Goal: Information Seeking & Learning: Find specific fact

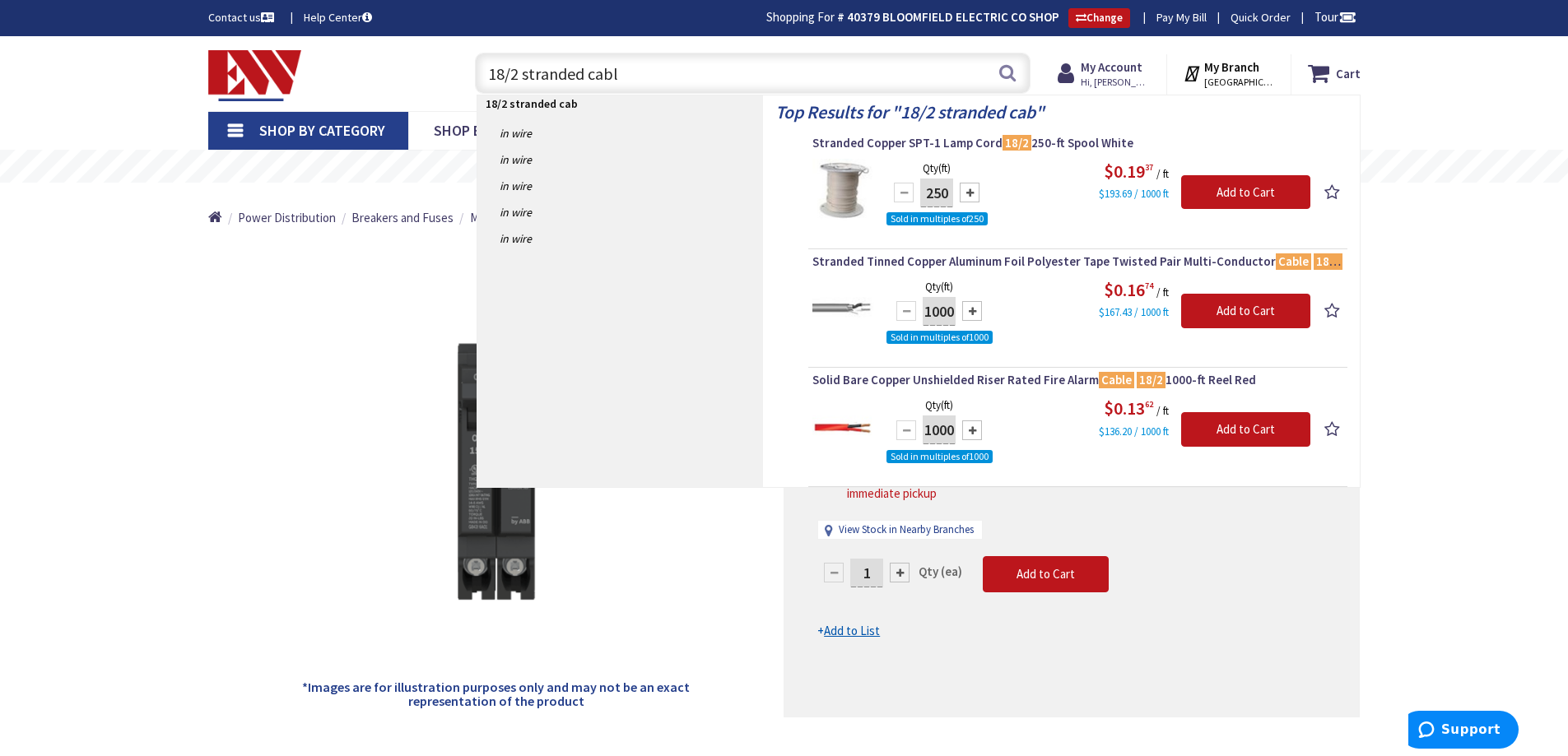
type input "18/2 stranded cable"
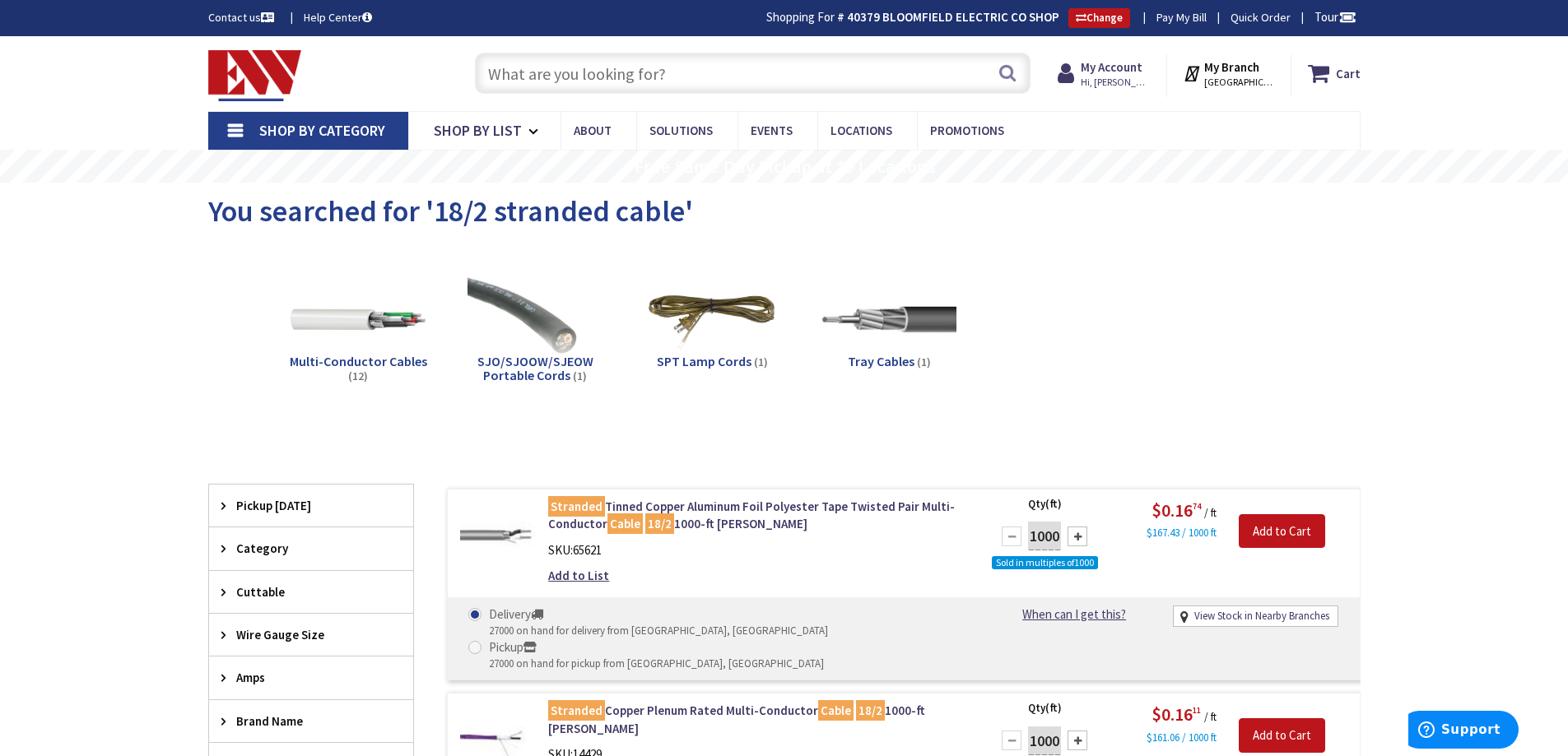
click at [578, 69] on input "text" at bounding box center [753, 73] width 556 height 42
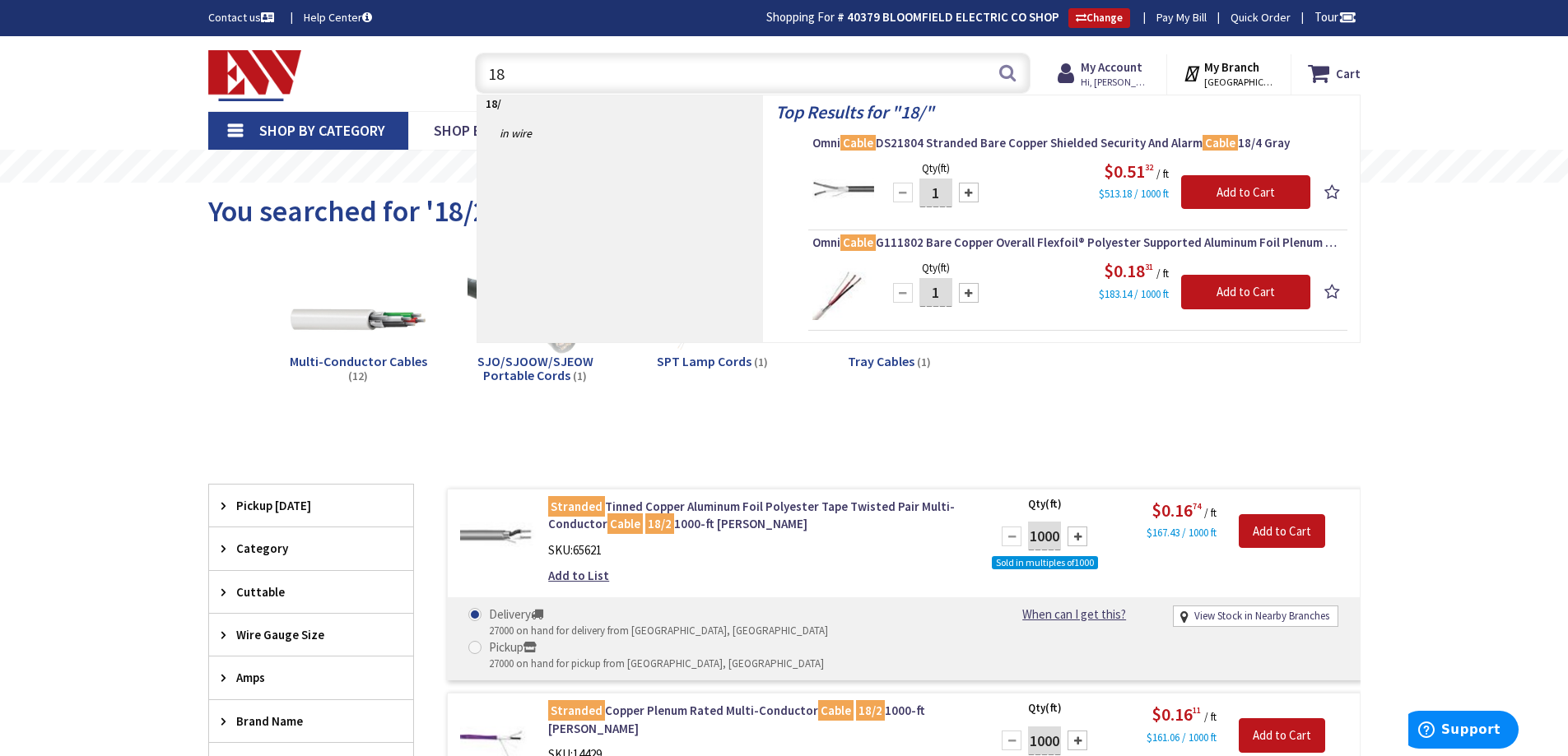
type input "1"
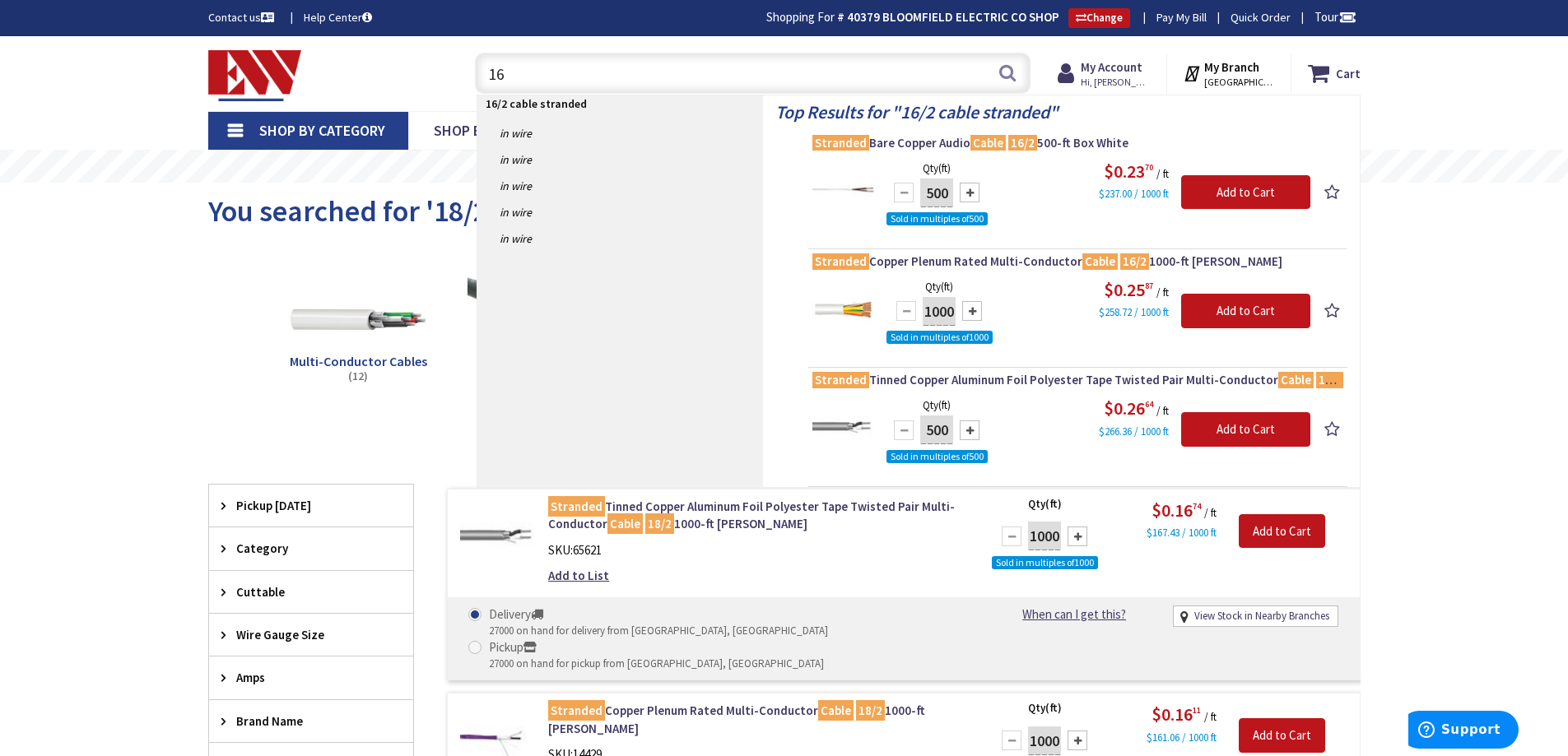
type input "1"
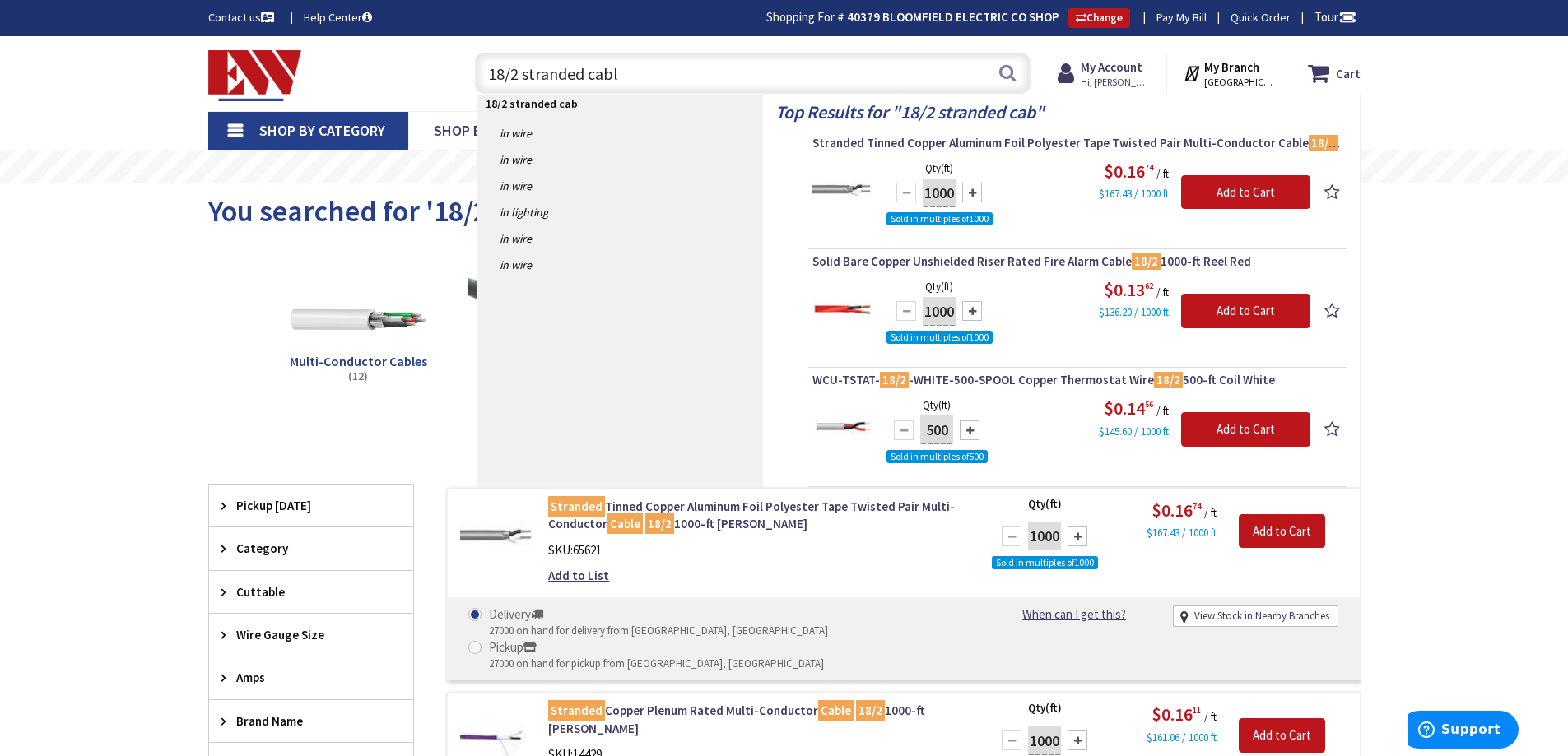
type input "18/2 stranded cable"
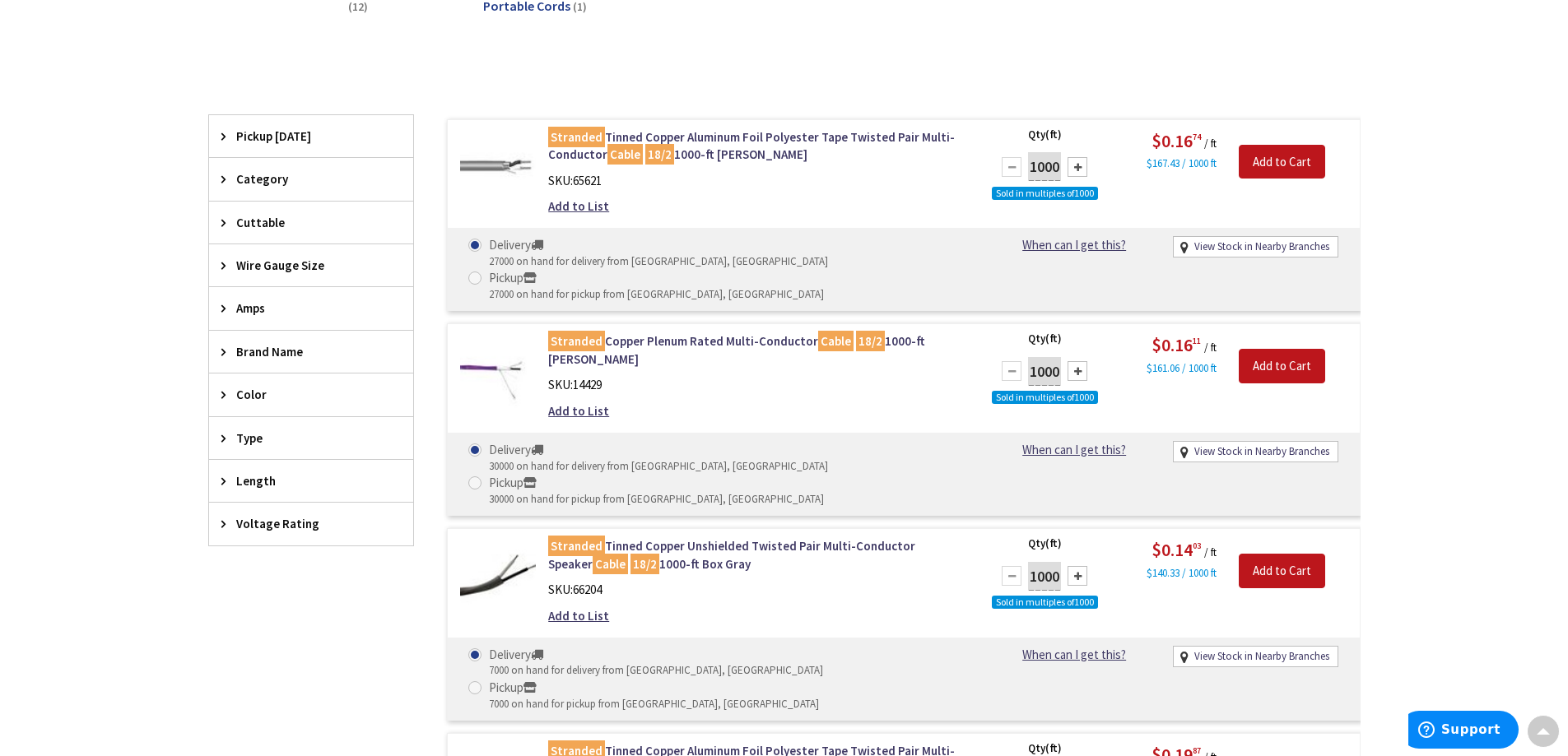
scroll to position [332, 0]
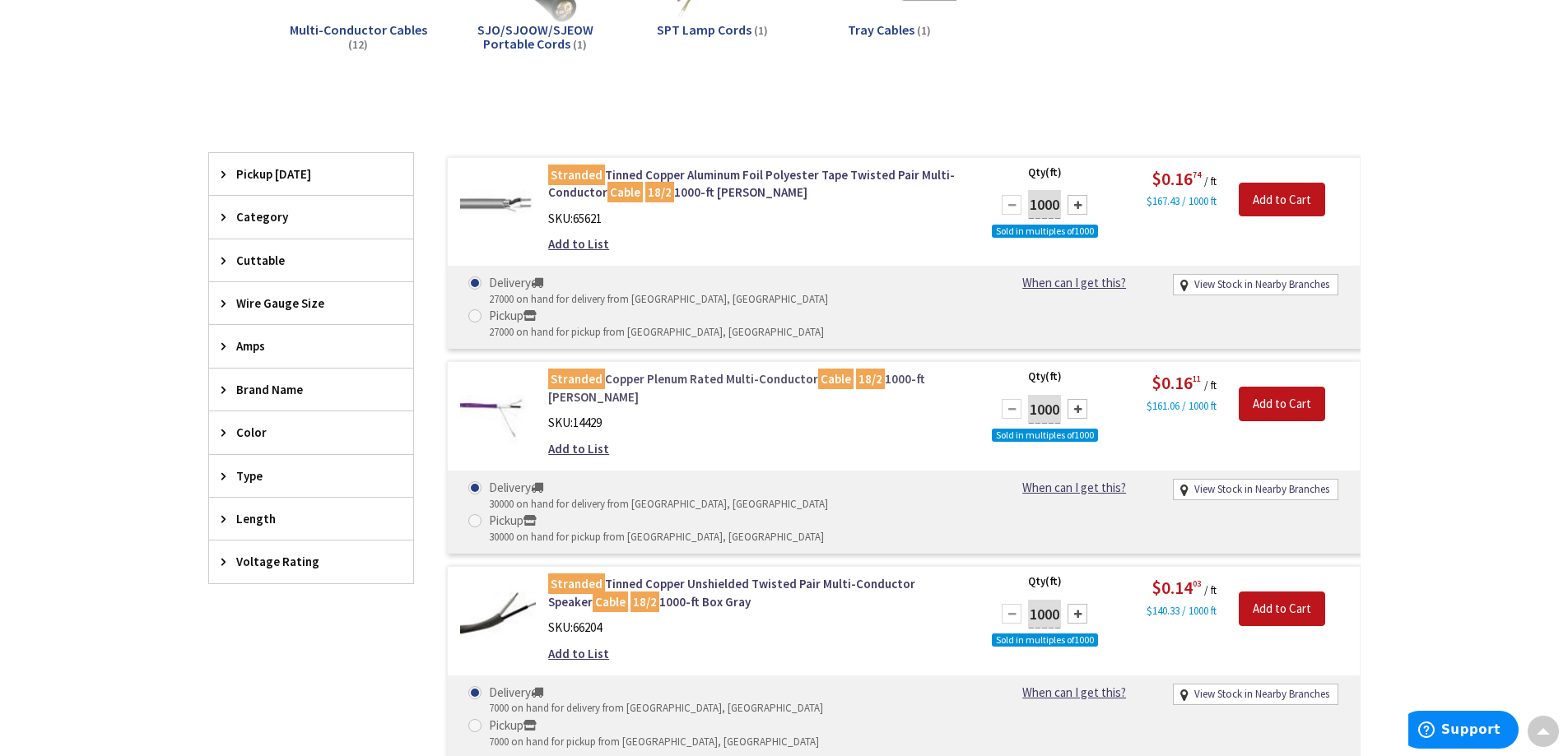
click at [664, 371] on link "Stranded Copper Plenum Rated Multi-Conductor Cable 18/2 1000-ft Reel Beige" at bounding box center [758, 389] width 419 height 36
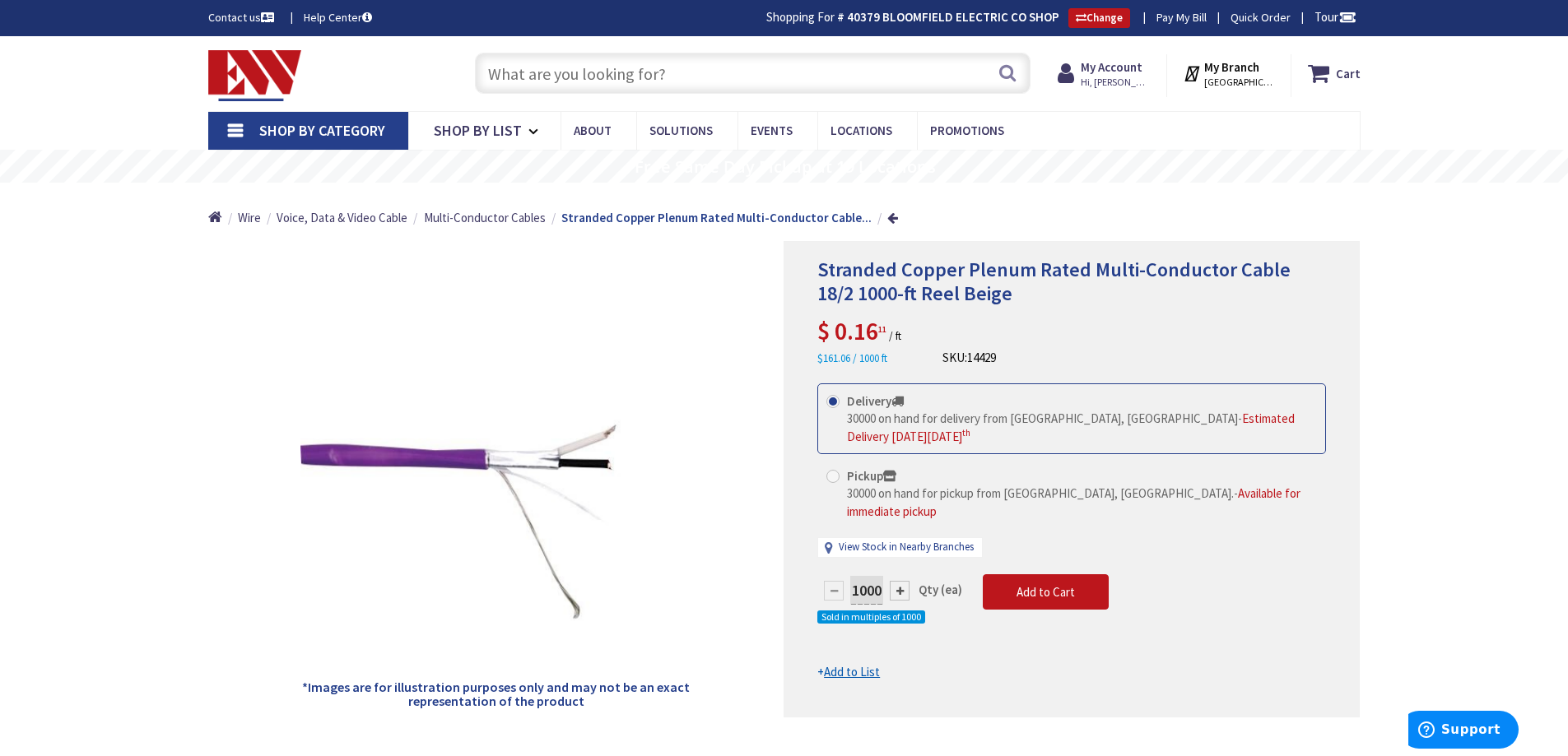
click at [670, 74] on input "text" at bounding box center [753, 73] width 556 height 42
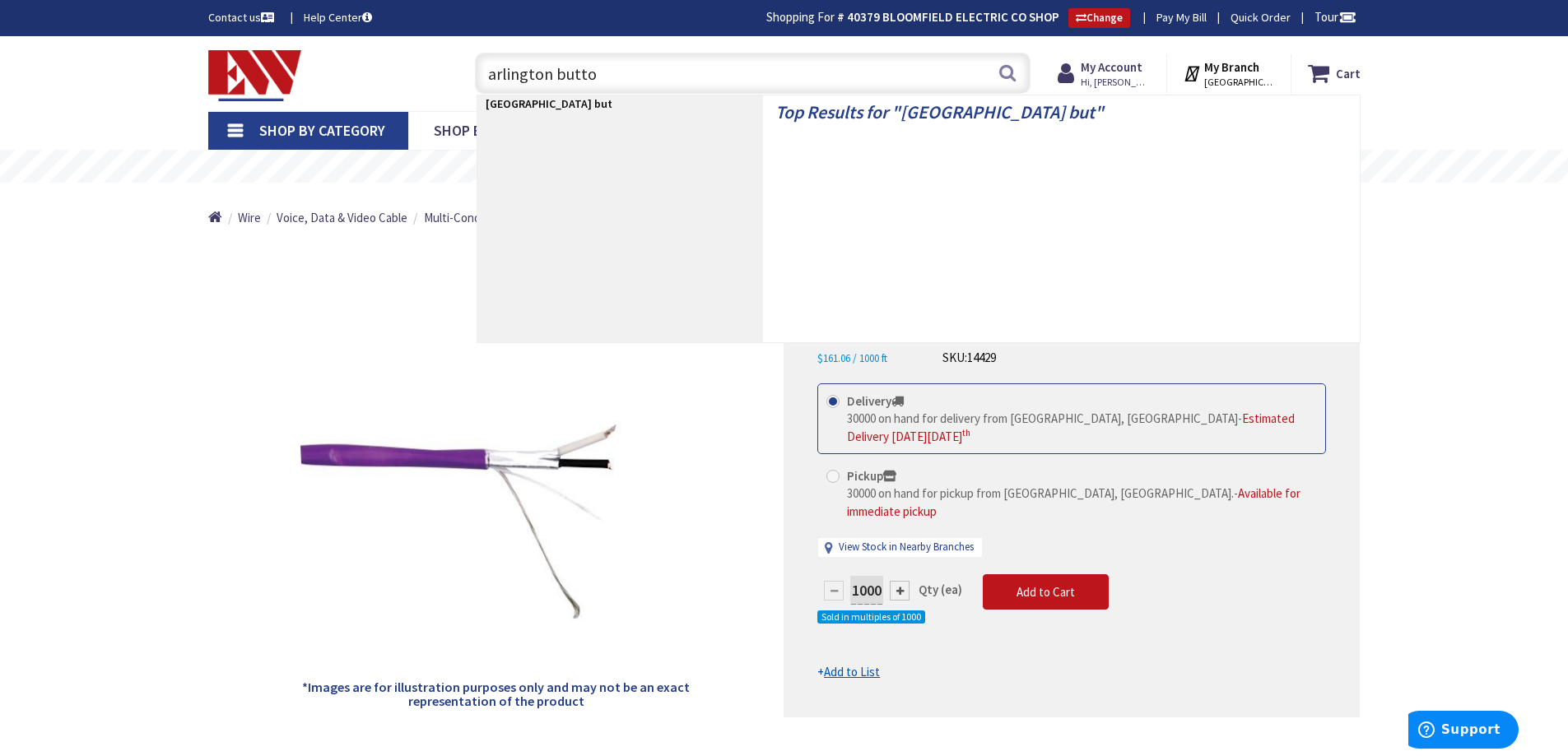
type input "arlington button"
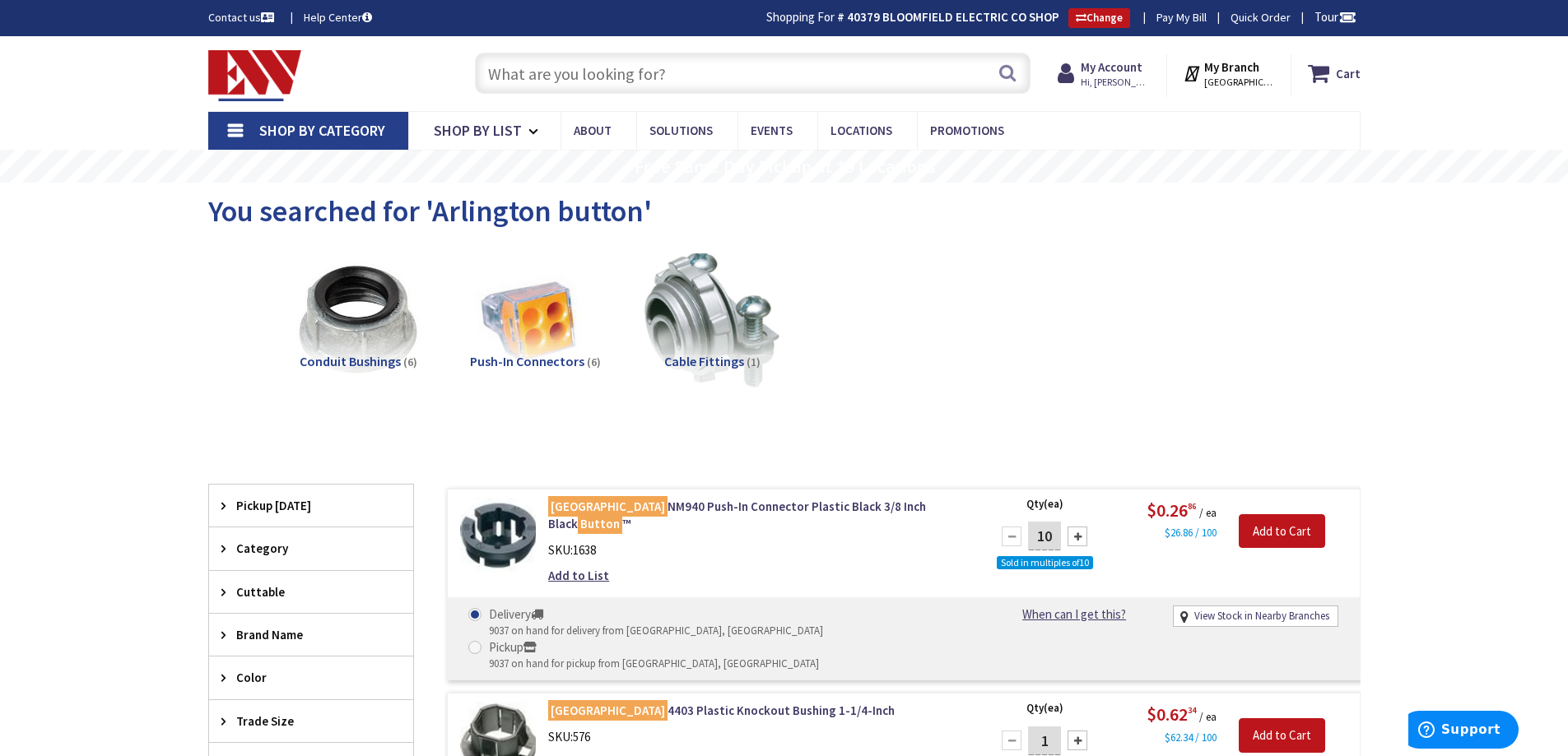
click at [684, 64] on input "text" at bounding box center [753, 73] width 556 height 42
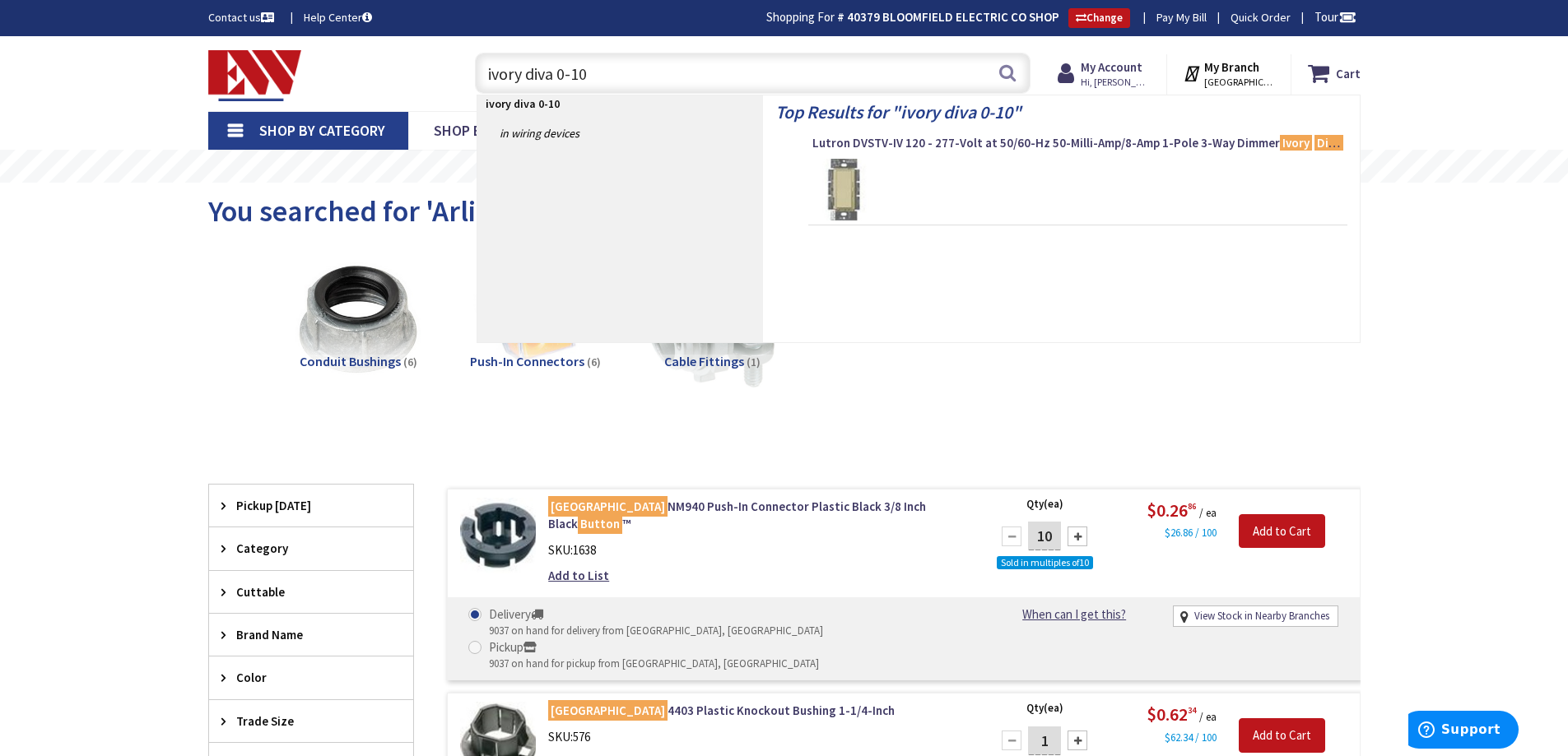
type input "ivory diva 0-10v"
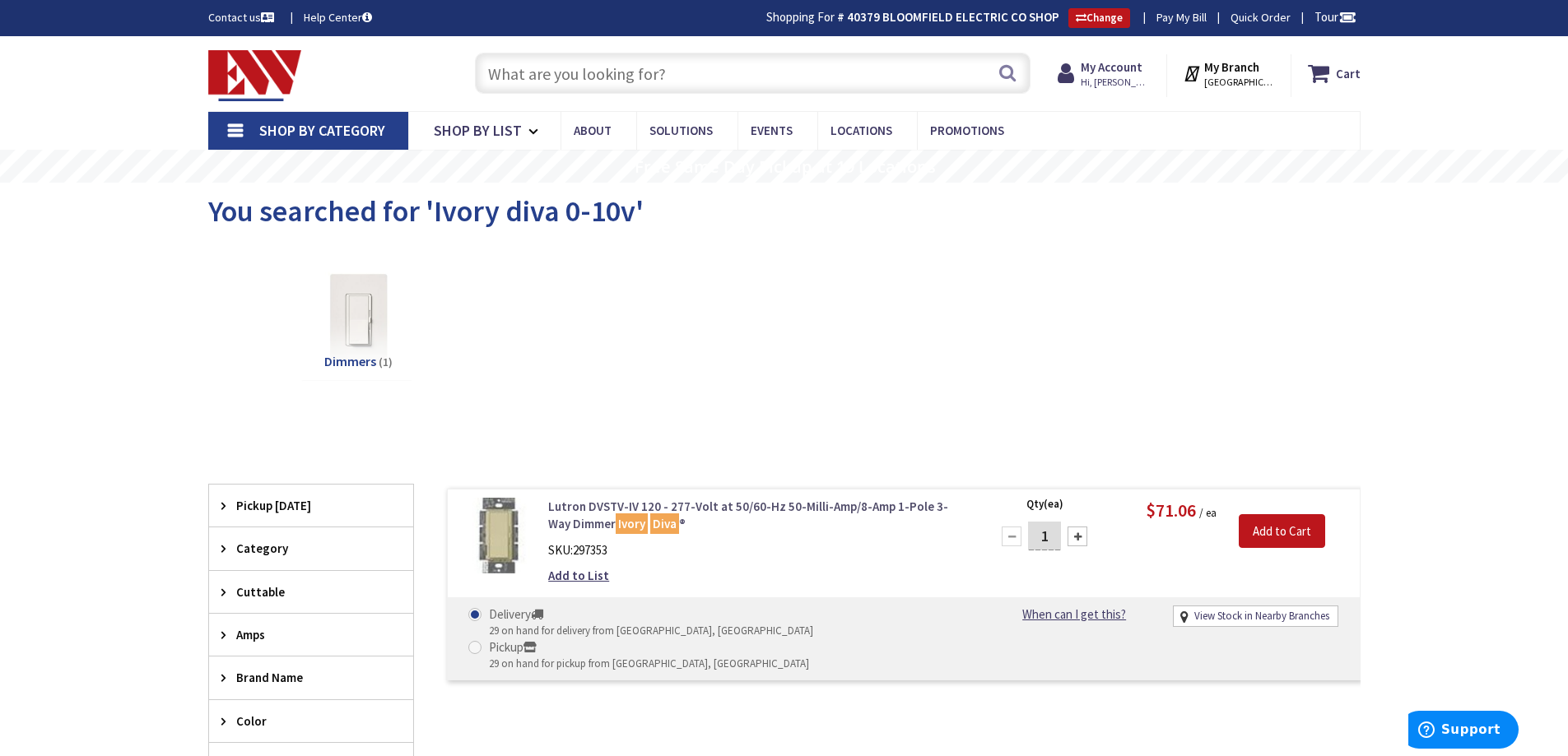
click at [712, 510] on link "Lutron DVSTV-IV 120 - 277-Volt at 50/60-Hz 50-Milli-Amp/8-Amp 1-Pole 3-Way Dimm…" at bounding box center [758, 516] width 419 height 36
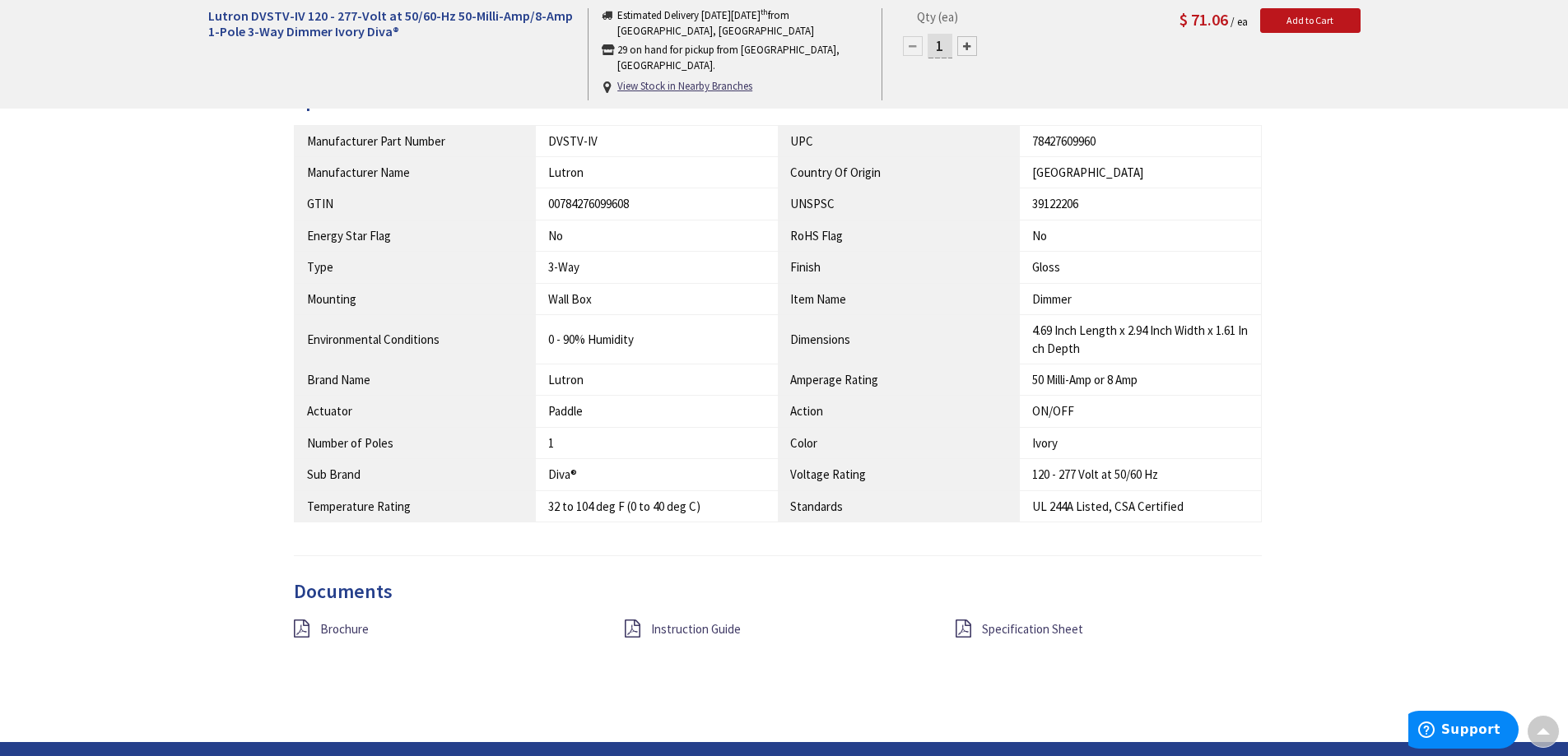
scroll to position [1237, 0]
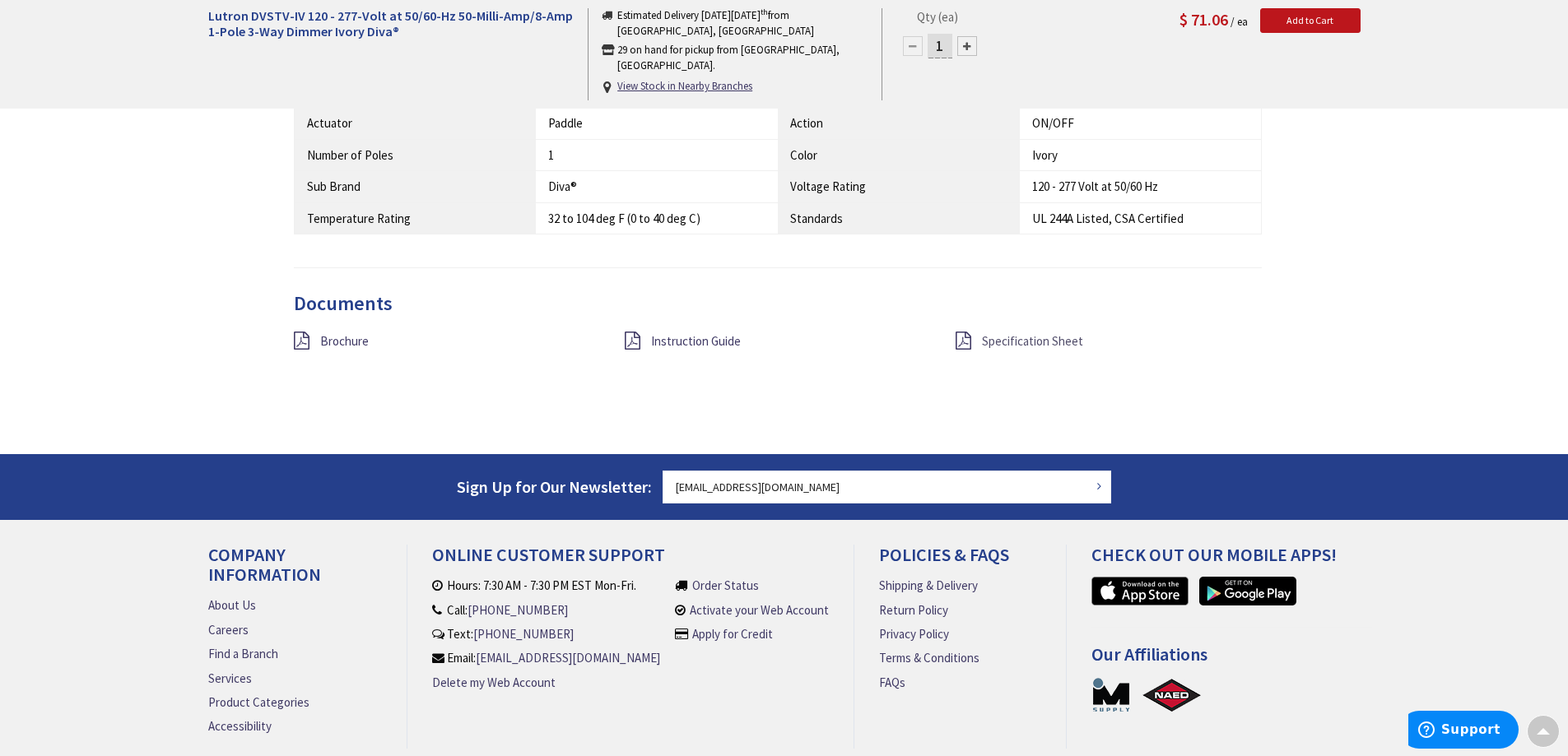
click at [1052, 344] on span "Specification Sheet" at bounding box center [1032, 341] width 101 height 15
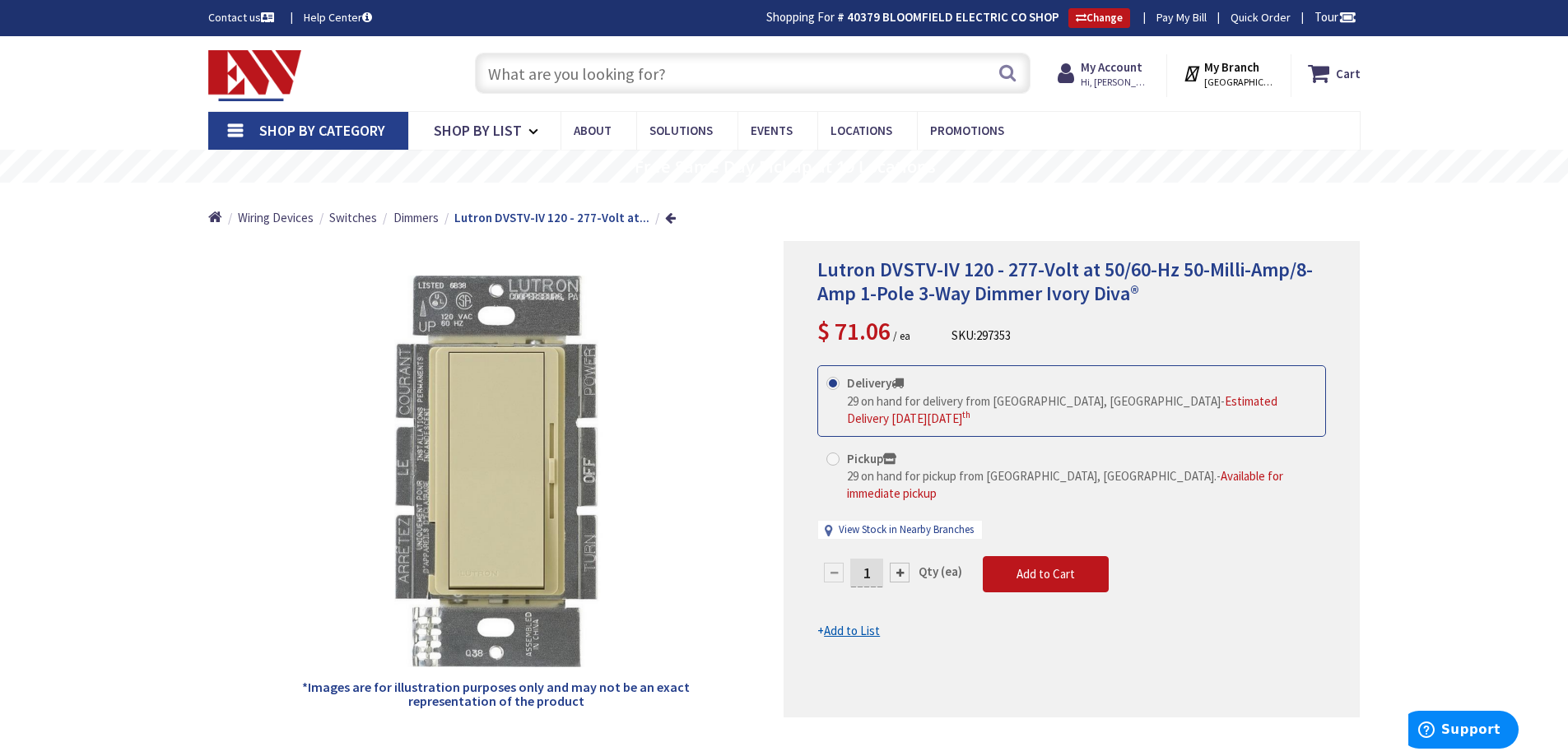
click at [624, 83] on input "text" at bounding box center [753, 73] width 556 height 42
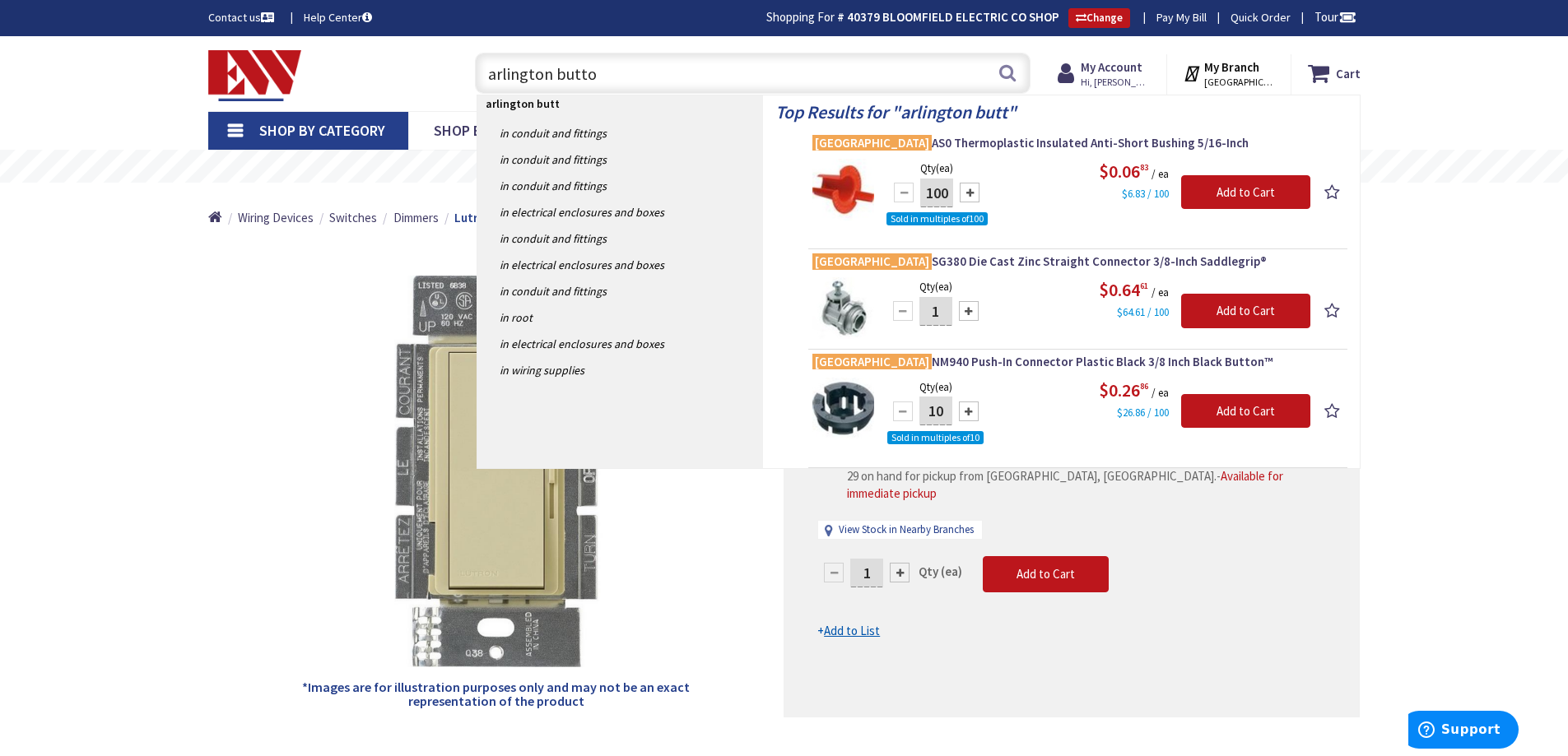
type input "arlington button"
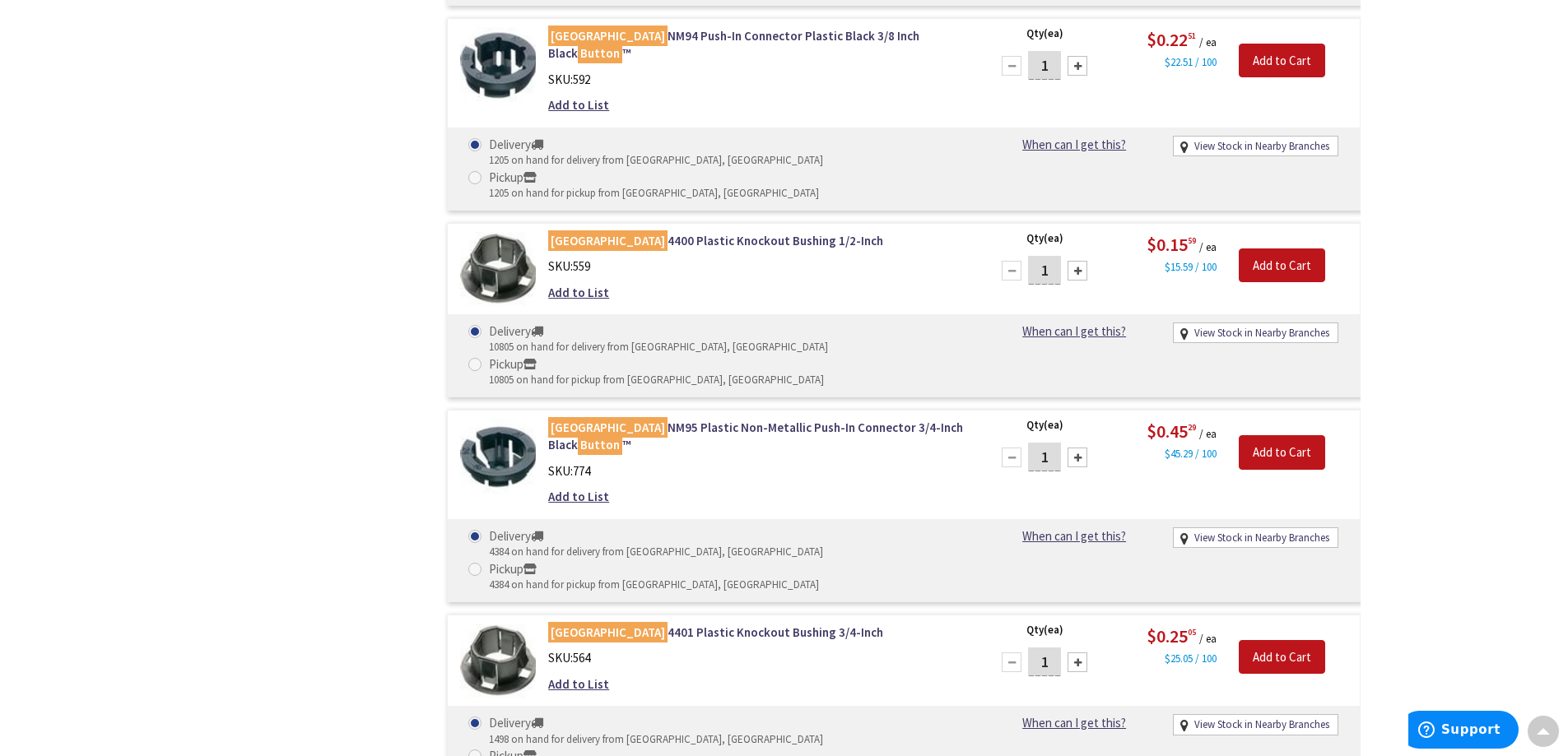
scroll to position [988, 0]
